Goal: Transaction & Acquisition: Purchase product/service

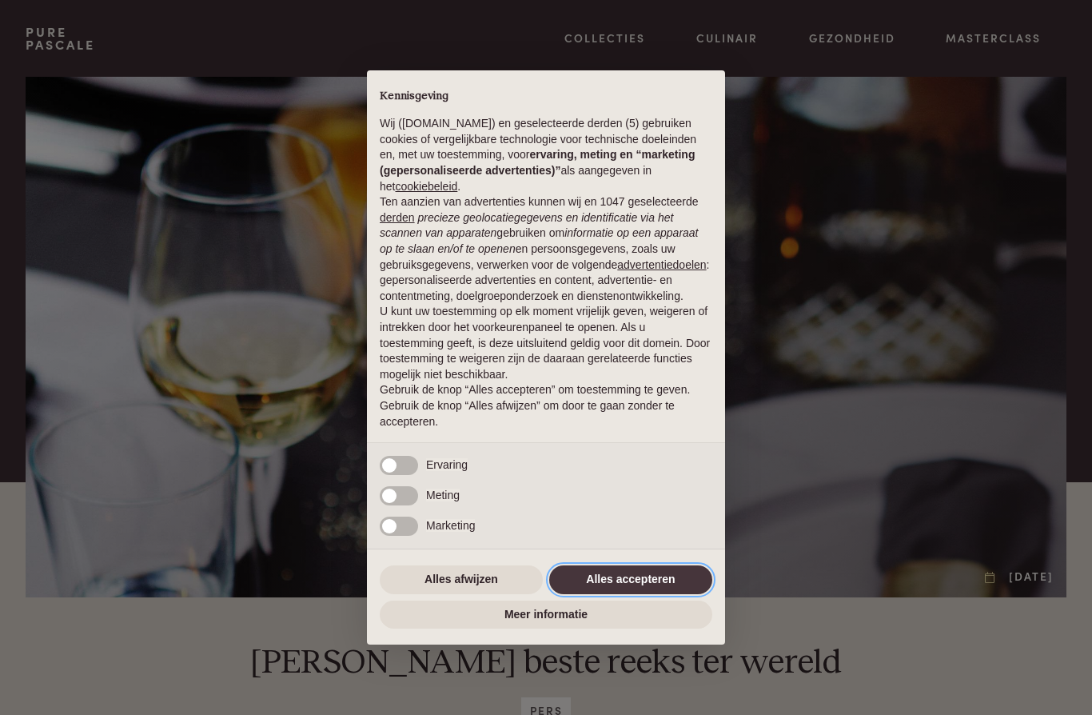
click at [651, 588] on button "Alles accepteren" at bounding box center [630, 579] width 163 height 29
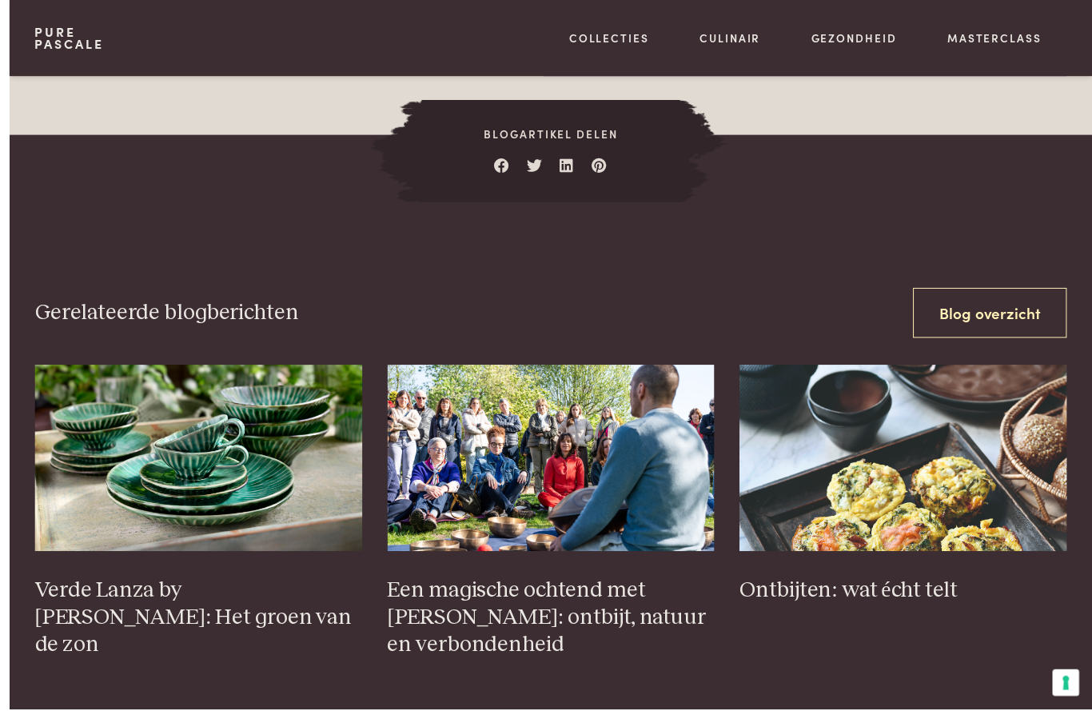
scroll to position [2945, 0]
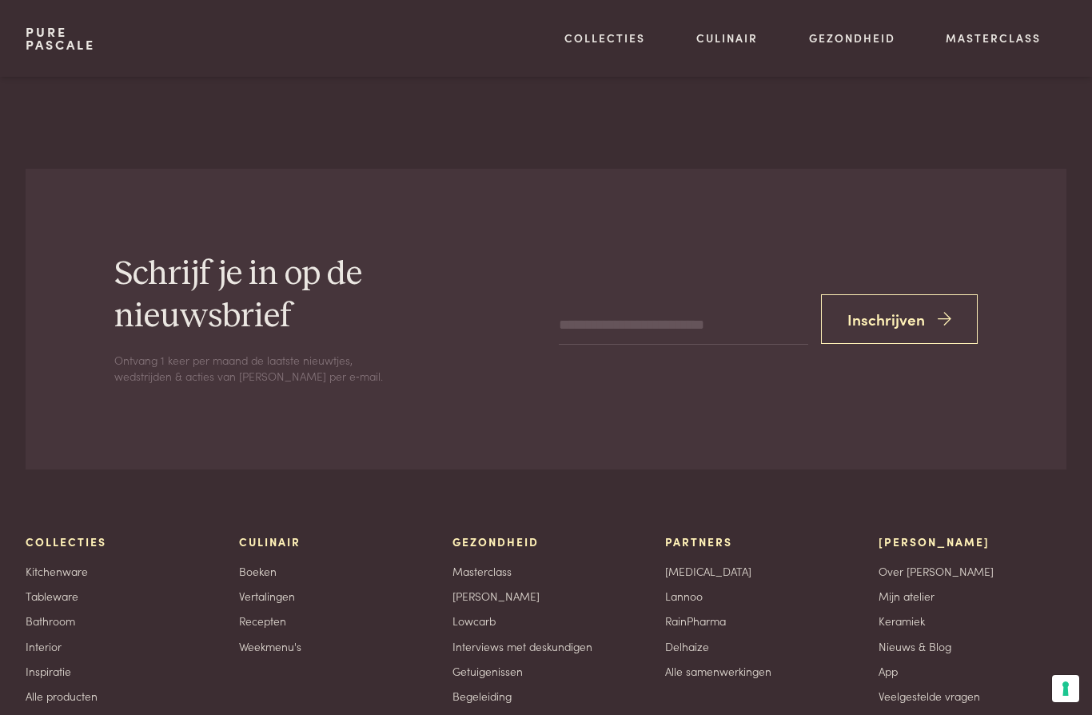
scroll to position [3437, 0]
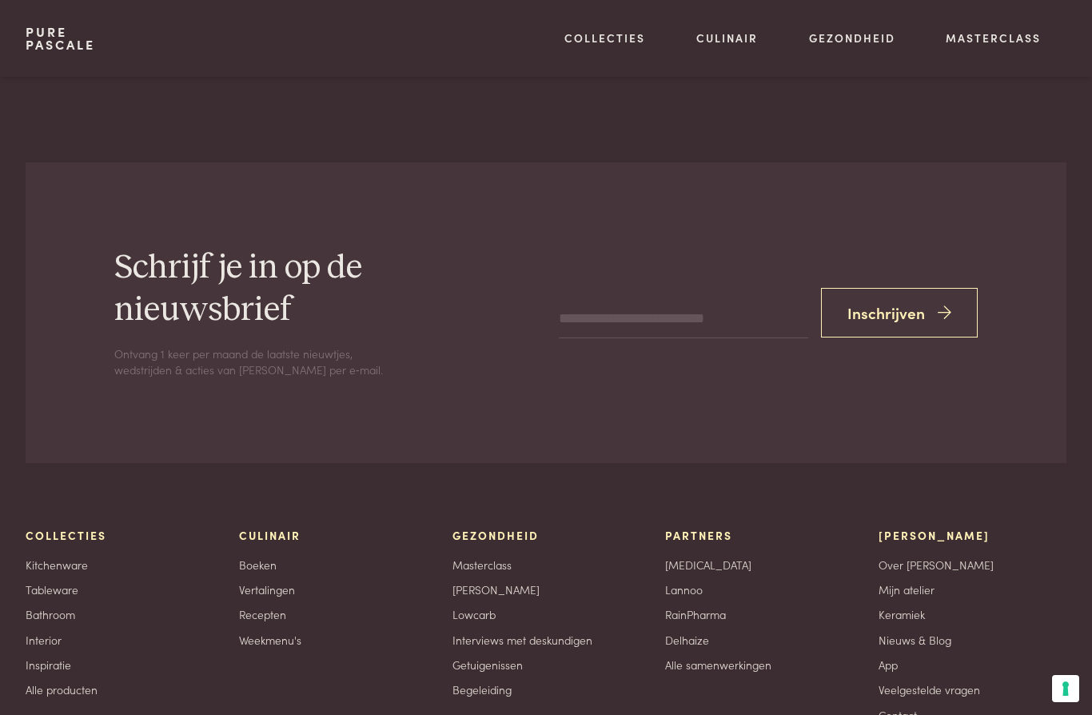
click at [246, 556] on link "Boeken" at bounding box center [258, 564] width 38 height 17
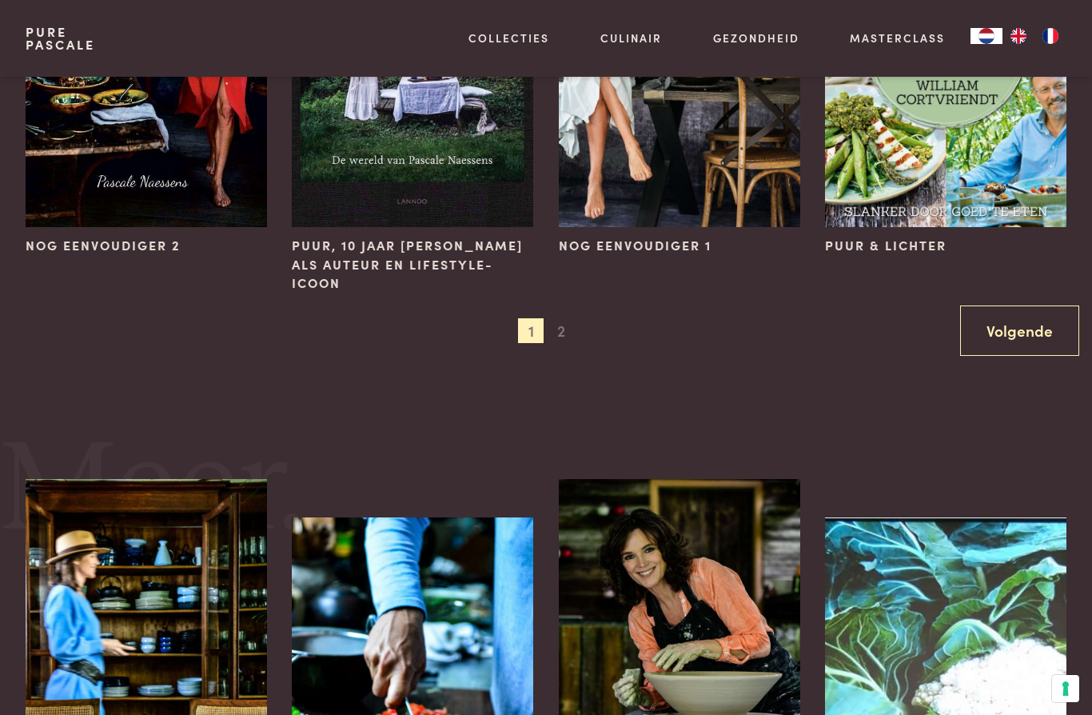
scroll to position [1625, 0]
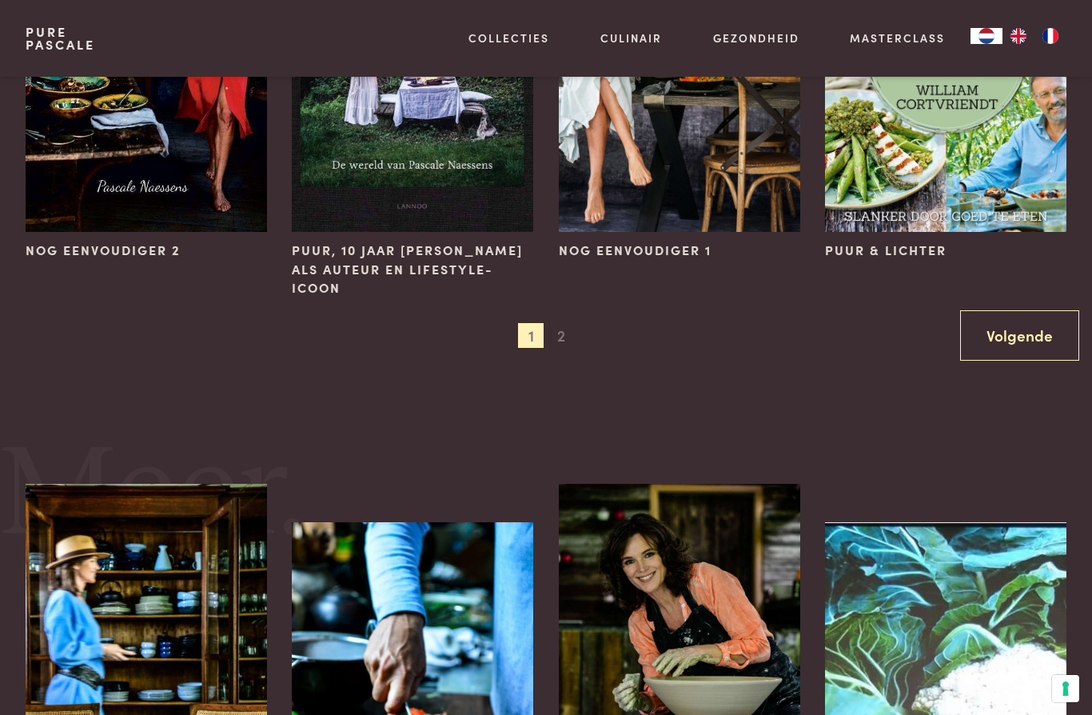
click at [556, 337] on span "2" at bounding box center [561, 336] width 26 height 26
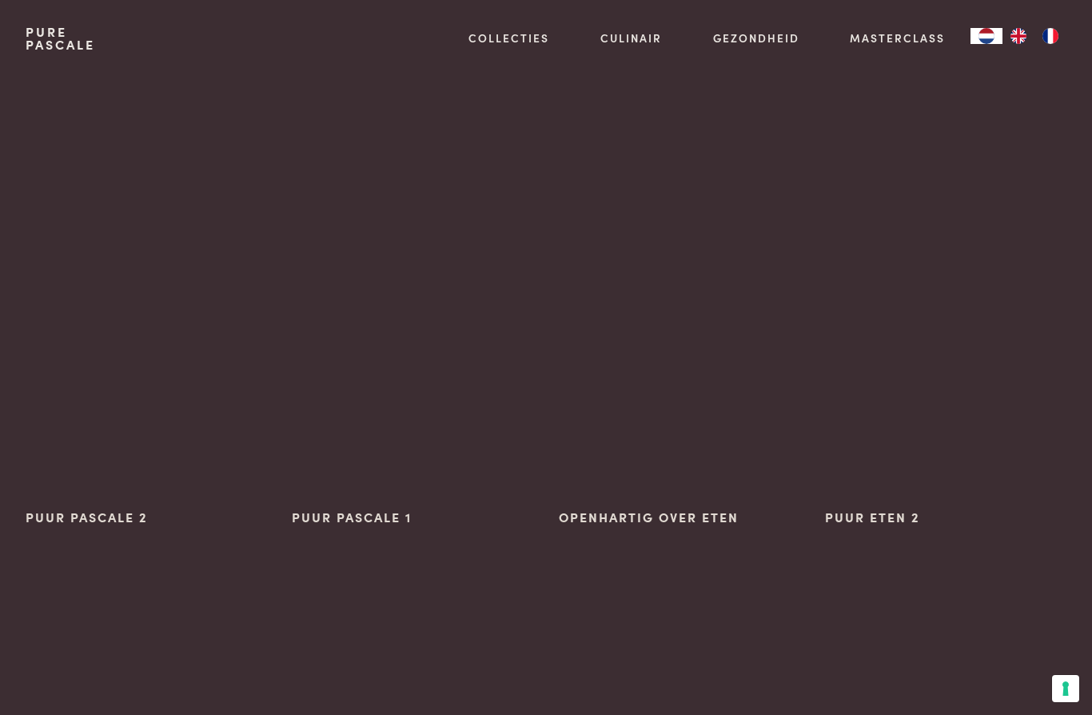
scroll to position [0, 0]
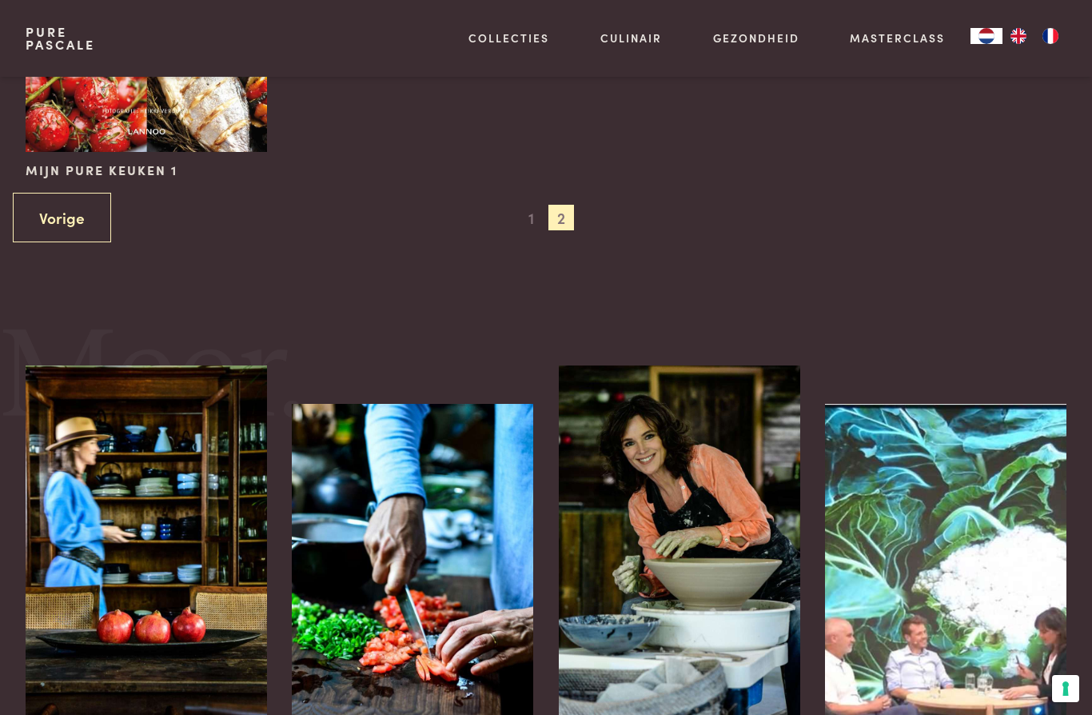
click at [526, 225] on span "1" at bounding box center [531, 218] width 26 height 26
